Goal: Task Accomplishment & Management: Use online tool/utility

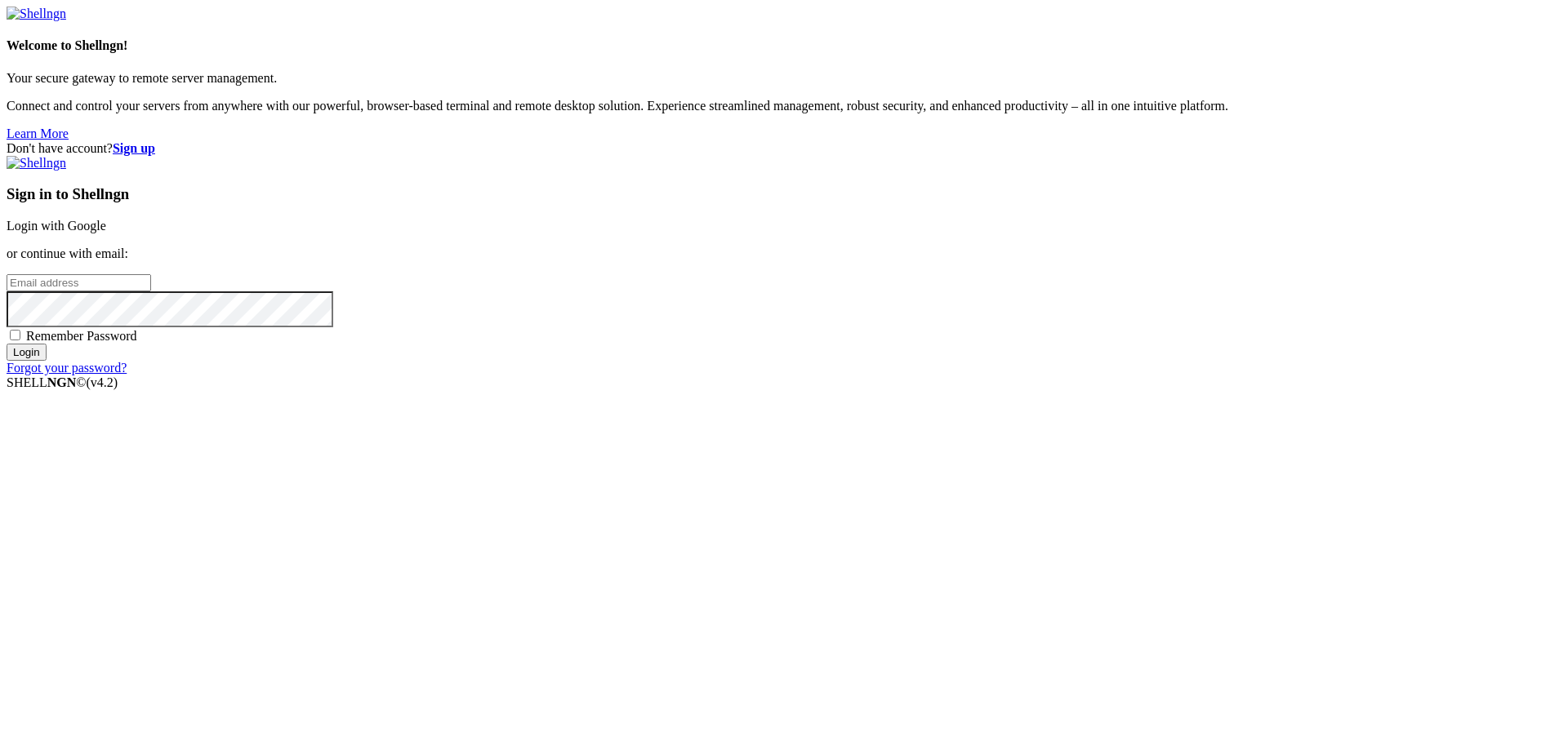
click at [884, 376] on div "Sign in to Shellngn Login with Google or continue with email: Remember Password…" at bounding box center [784, 265] width 1555 height 219
click at [137, 343] on span "Remember Password" at bounding box center [82, 336] width 111 height 14
click at [20, 340] on input "Remember Password" at bounding box center [15, 335] width 10 height 10
checkbox input "true"
click at [151, 292] on input "email" at bounding box center [79, 283] width 145 height 17
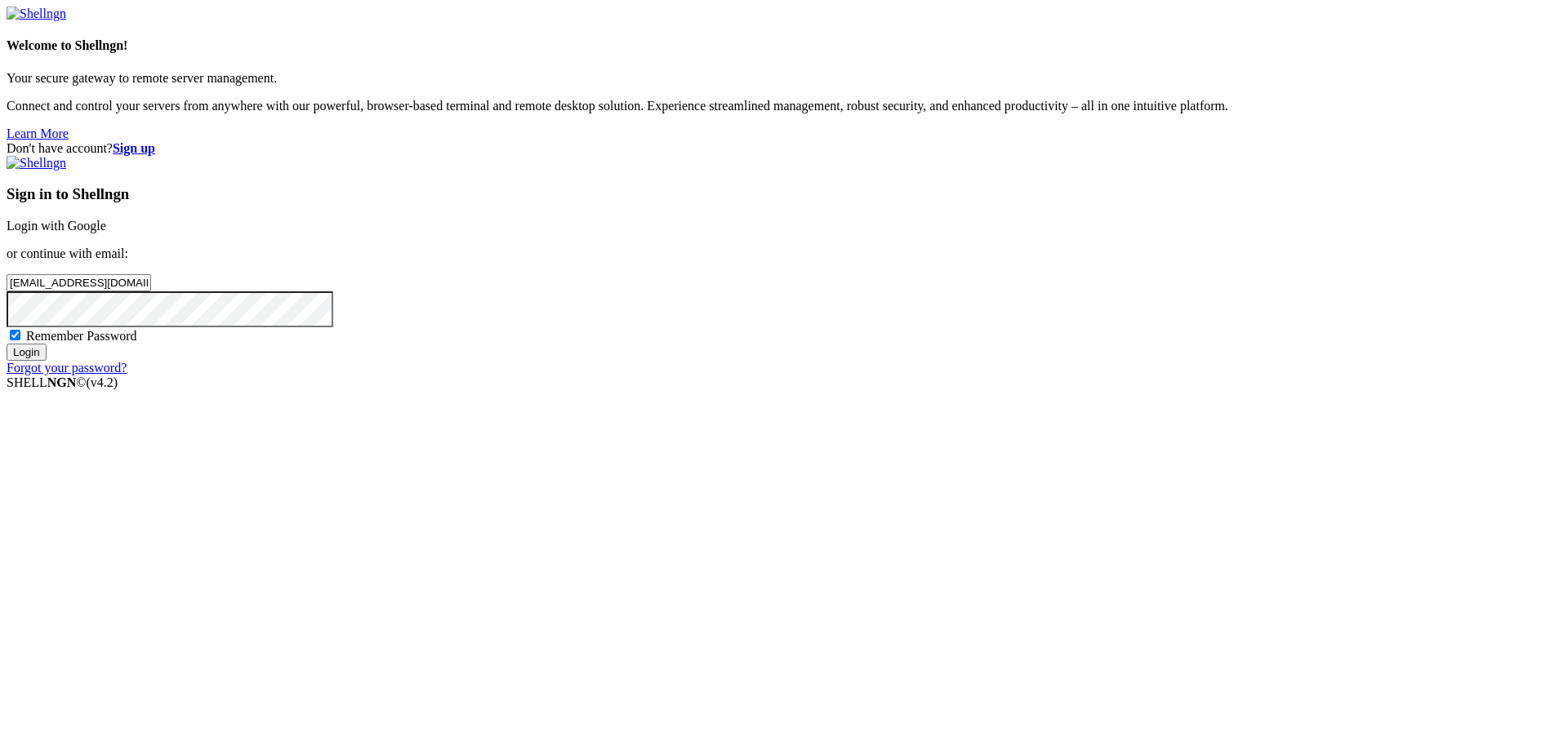
type input "[EMAIL_ADDRESS][DOMAIN_NAME]"
click at [7, 344] on input "Login" at bounding box center [26, 352] width 40 height 17
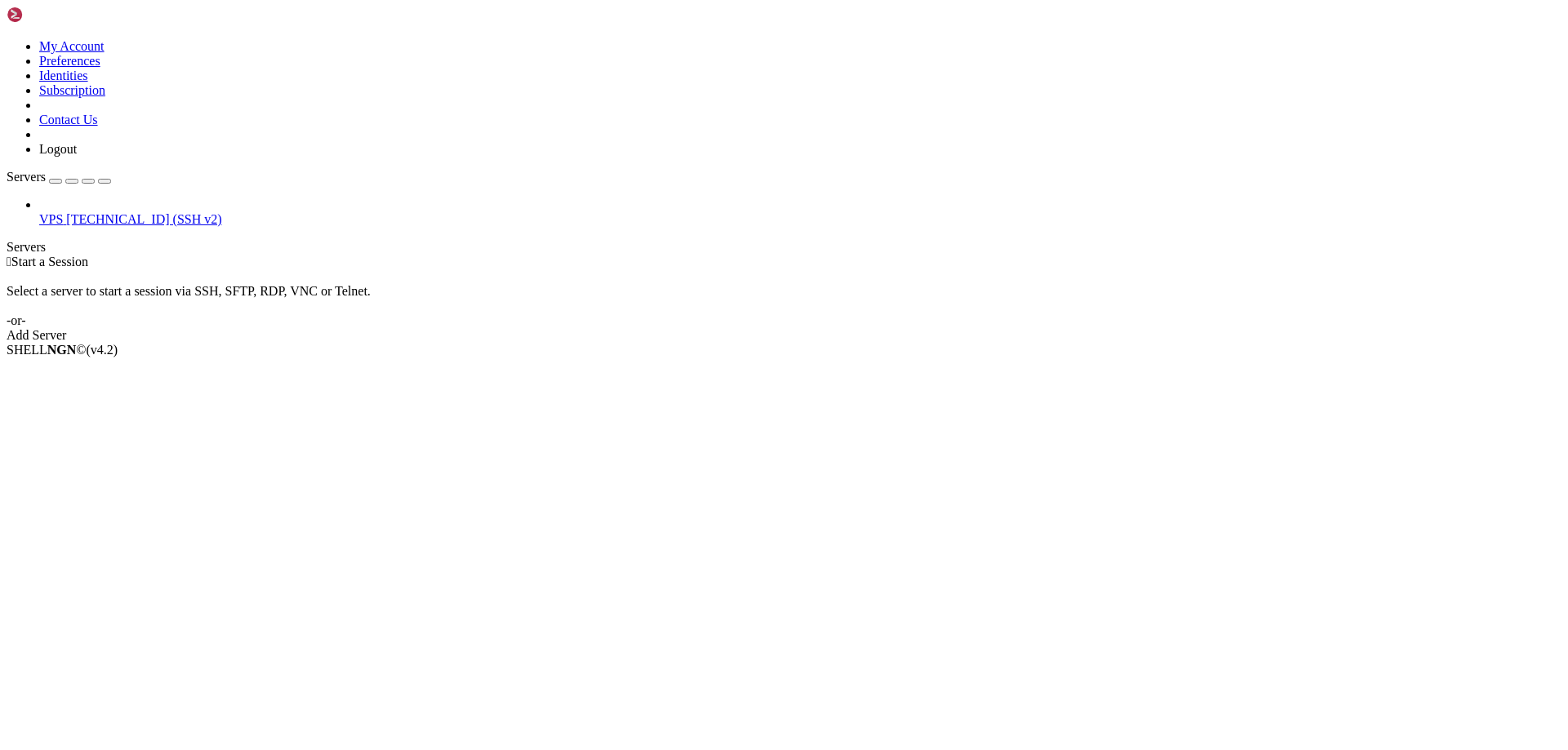
click at [83, 213] on span "[TECHNICAL_ID] (SSH v2)" at bounding box center [144, 219] width 155 height 14
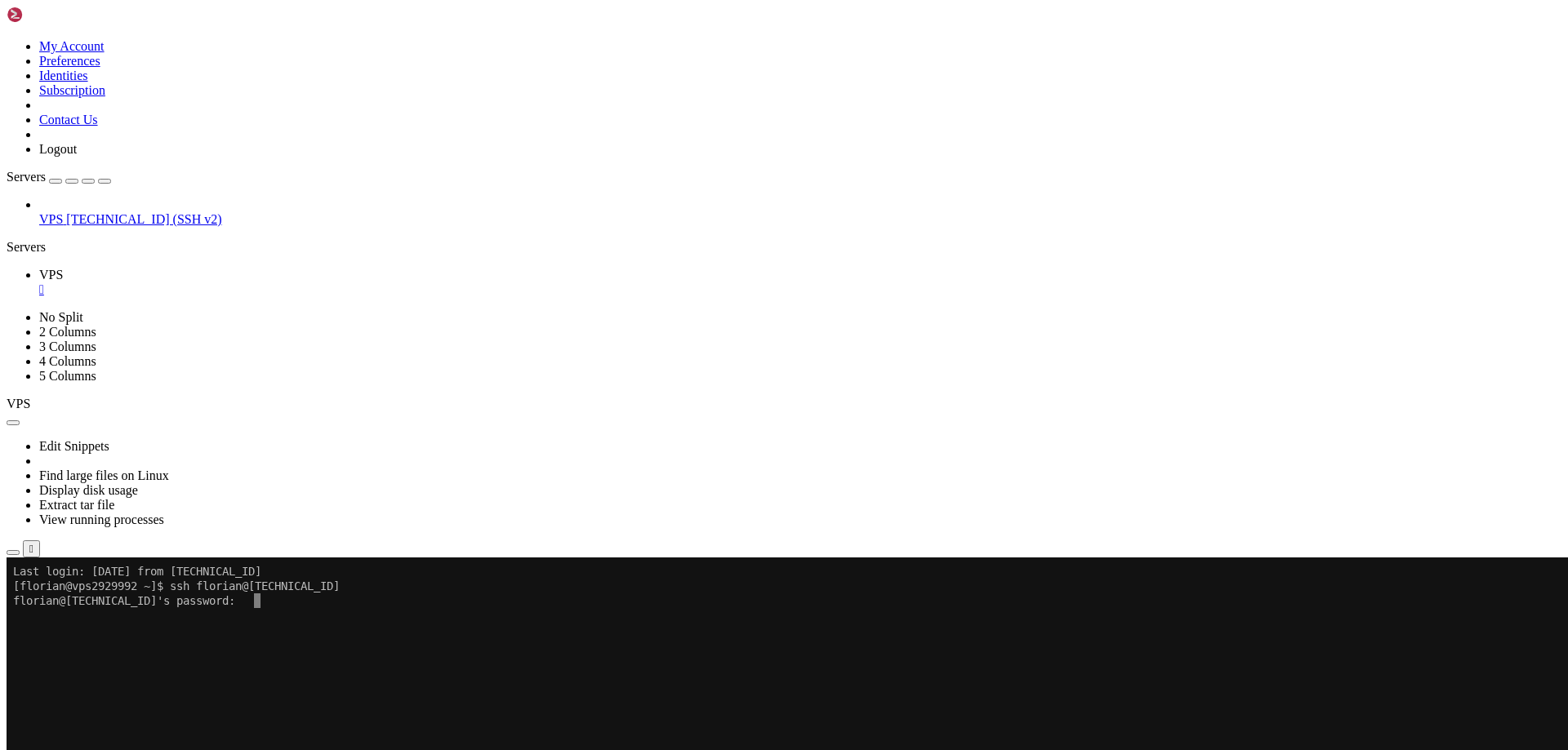
click at [279, 602] on x-row "florian@[TECHNICAL_ID]'s password:" at bounding box center [687, 600] width 1349 height 14
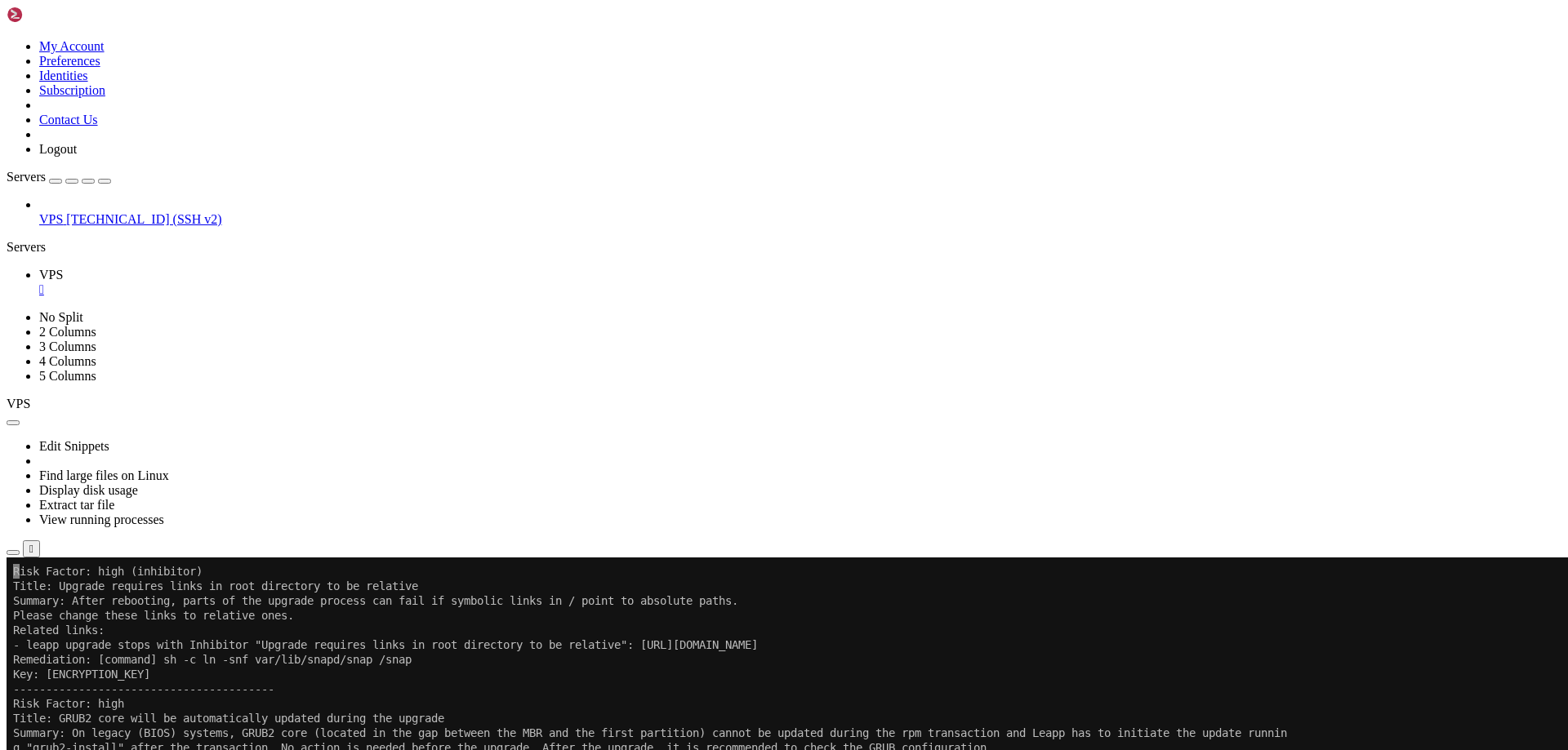
scroll to position [3512, 0]
drag, startPoint x: 1002, startPoint y: 639, endPoint x: 703, endPoint y: 645, distance: 299.1
click at [703, 645] on x-row "- leapp upgrade stops with Inhibitor "Upgrade requires links in root directory …" at bounding box center [687, 645] width 1349 height 14
drag, startPoint x: 436, startPoint y: 661, endPoint x: 173, endPoint y: 657, distance: 263.0
click at [173, 657] on x-row "Remediation: [command] sh -c ln -snf var/lib/snapd/snap /snap" at bounding box center [687, 659] width 1349 height 14
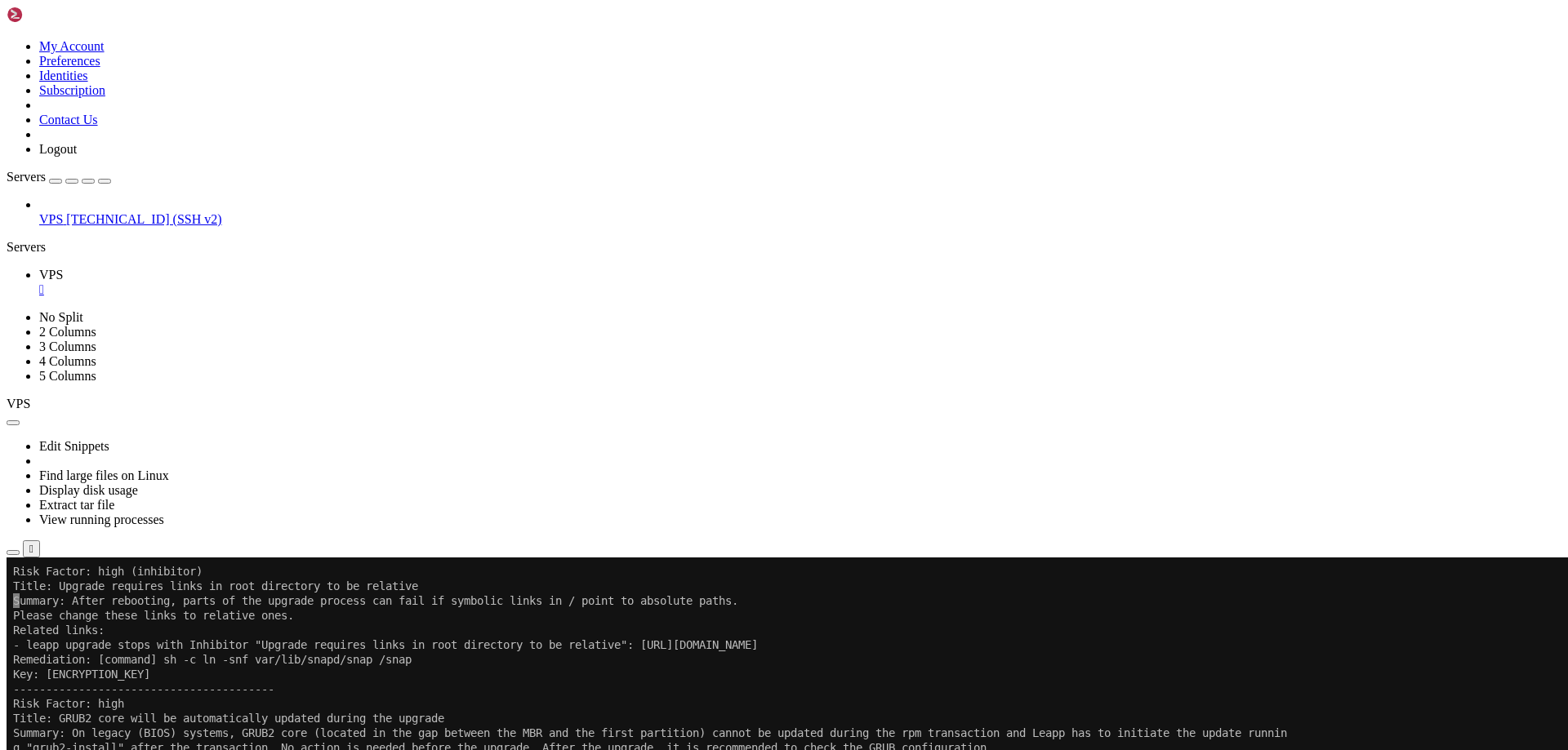
copy x-row "[URL][DOMAIN_NAME]"
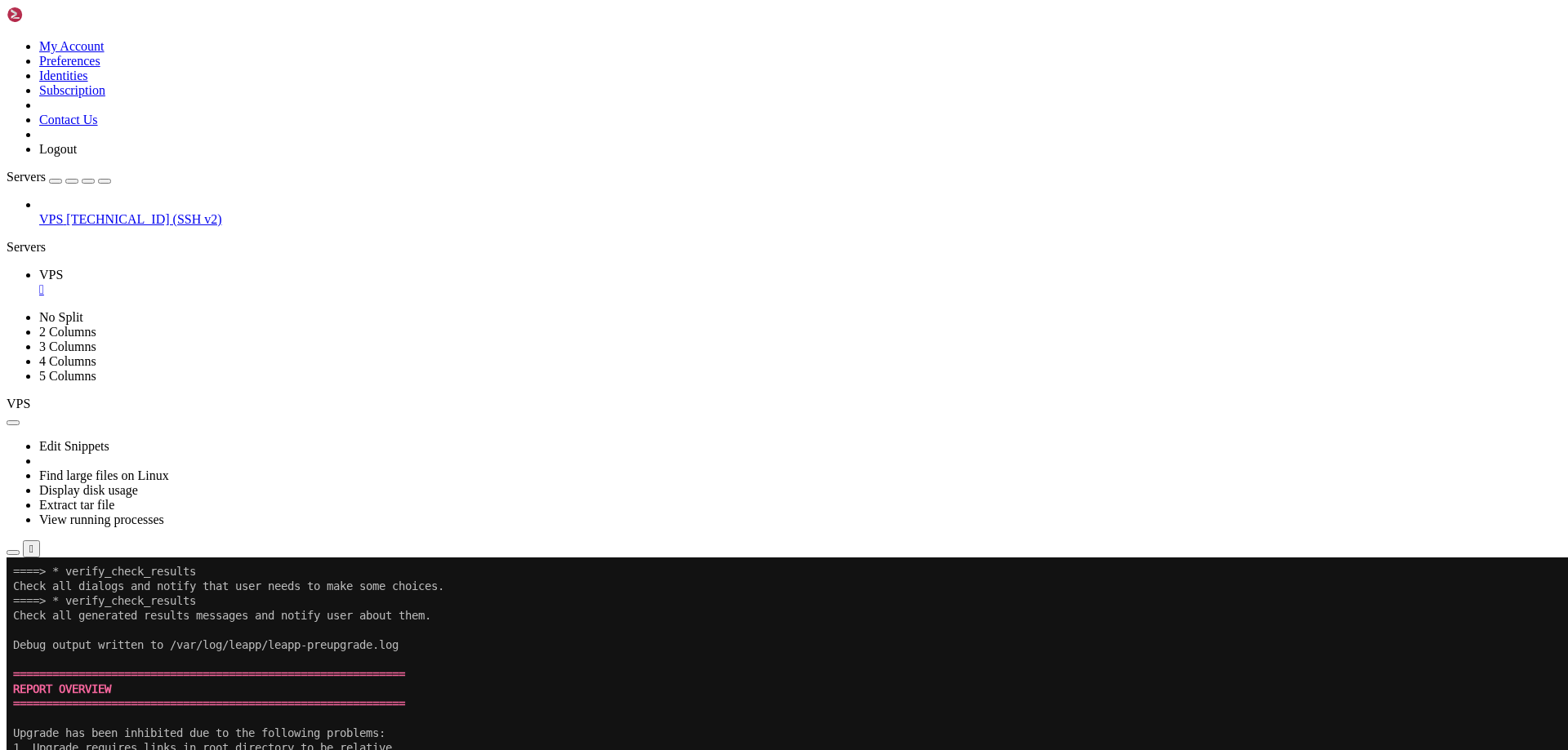
scroll to position [3556, 0]
drag, startPoint x: 671, startPoint y: 807, endPoint x: 584, endPoint y: 786, distance: 89.5
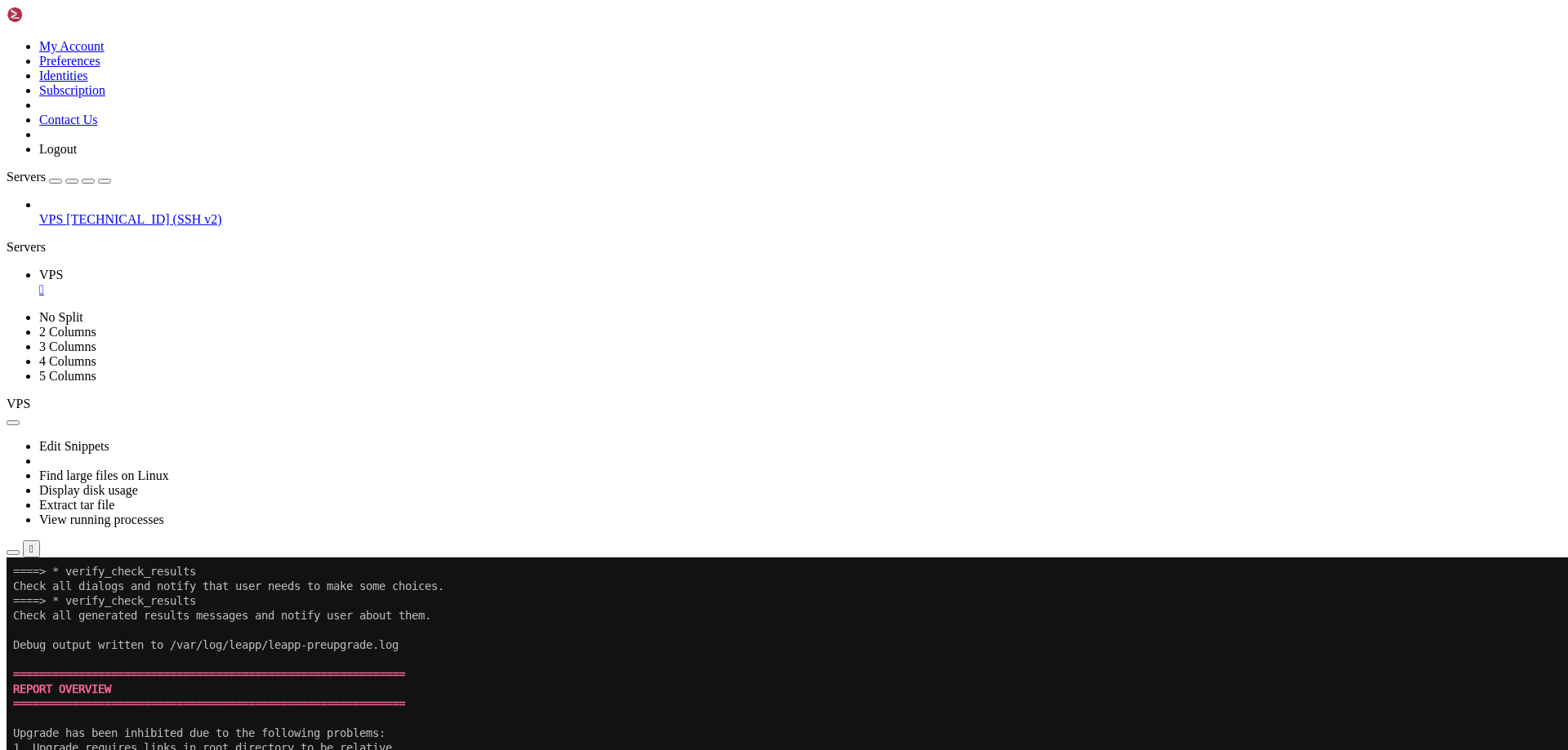
copy div "1. GRUB2 core will be automatically updated during the upgrade"
copy div "HIGH and MEDIUM severity reports:"
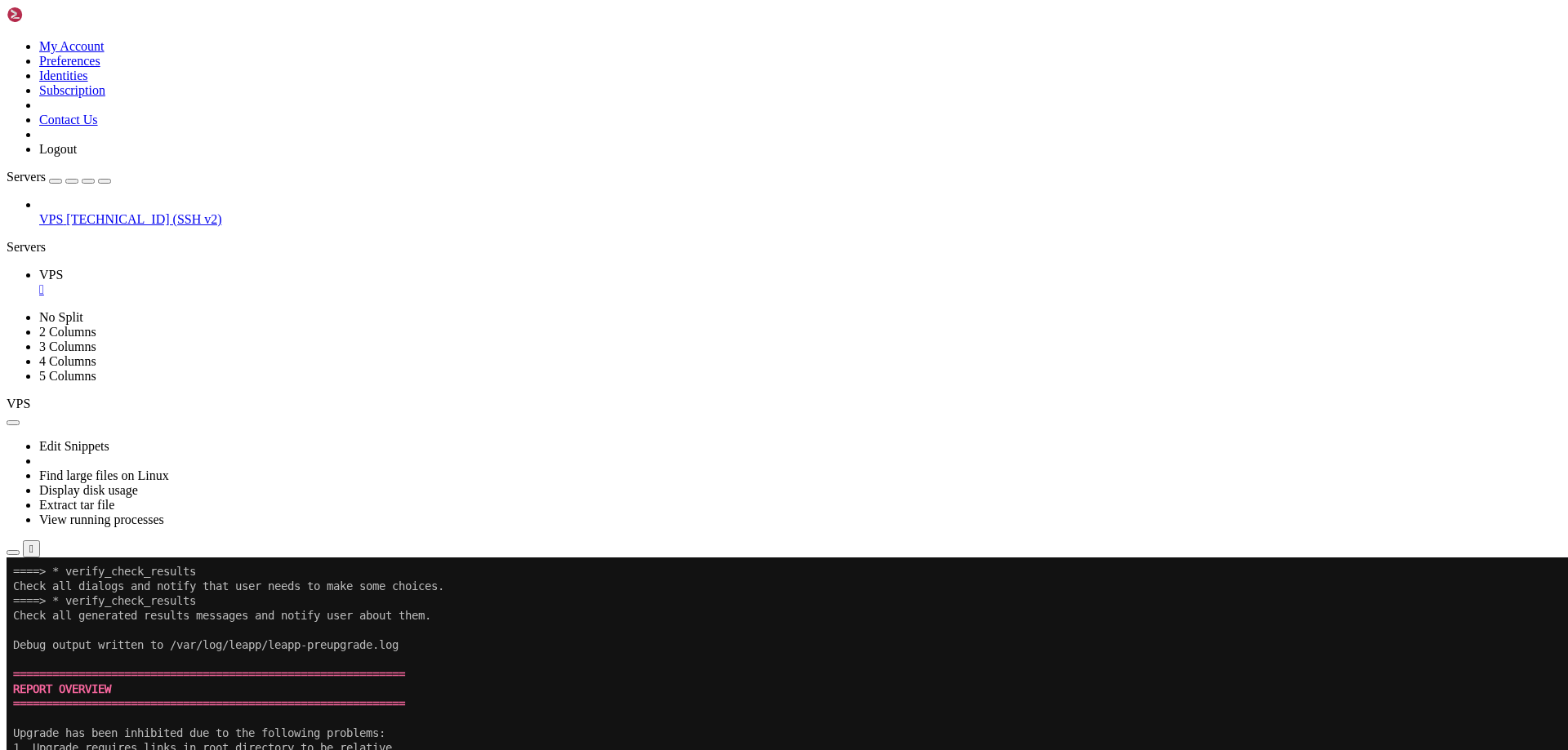
drag, startPoint x: 848, startPoint y: 676, endPoint x: 919, endPoint y: 602, distance: 102.6
click at [693, 749] on x-row at bounding box center [687, 762] width 1349 height 14
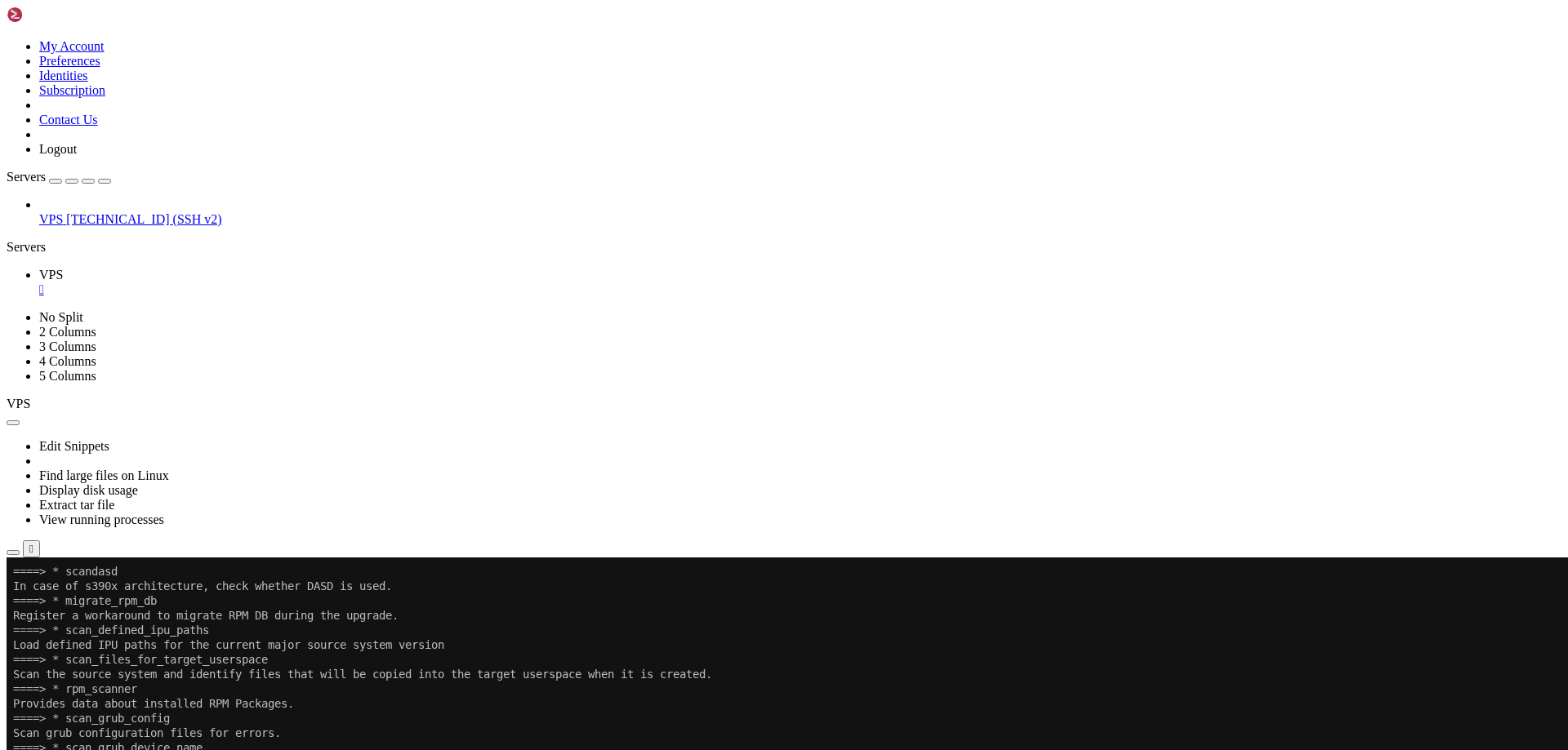
scroll to position [4467, 0]
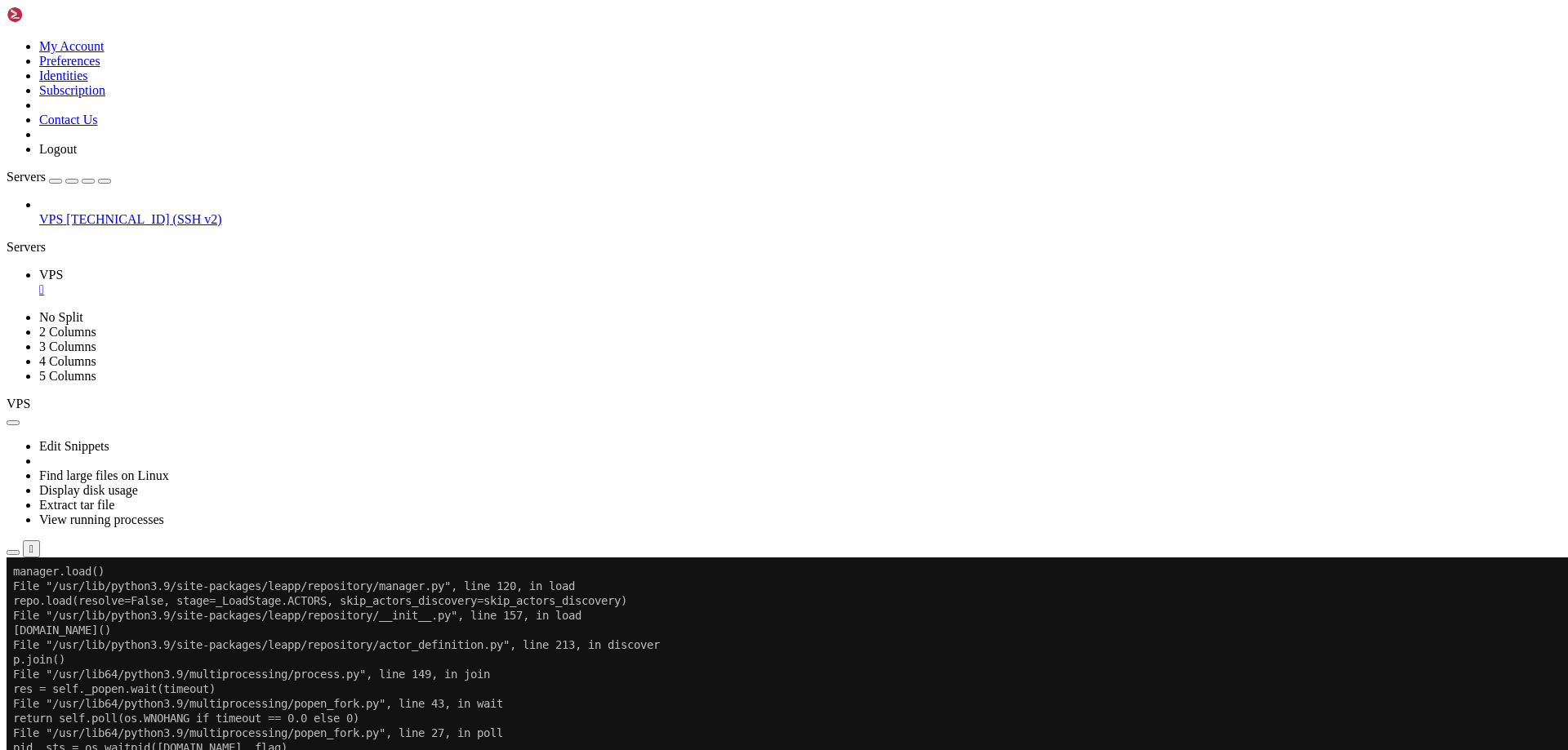
scroll to position [42554, 0]
